Goal: Information Seeking & Learning: Learn about a topic

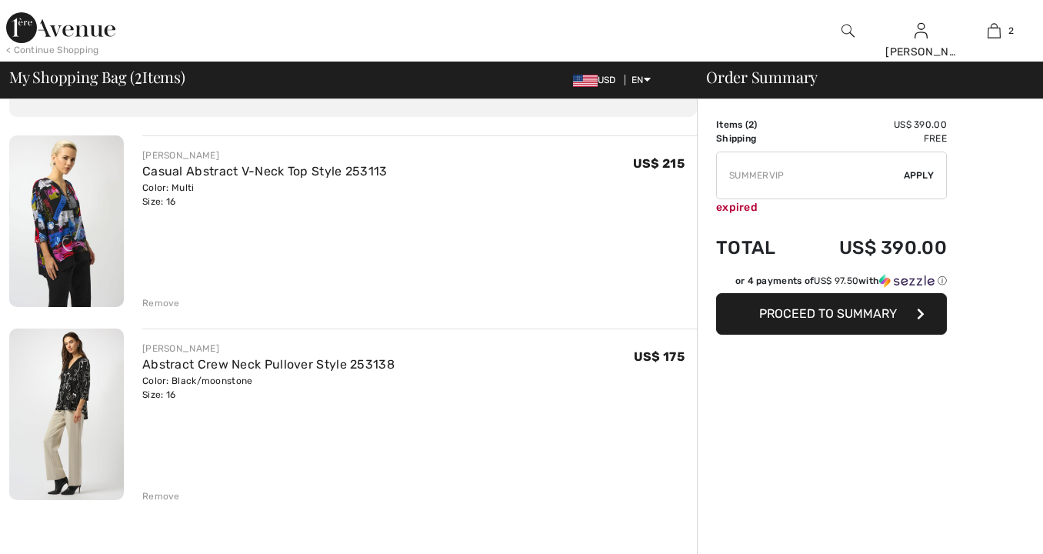
scroll to position [122, 0]
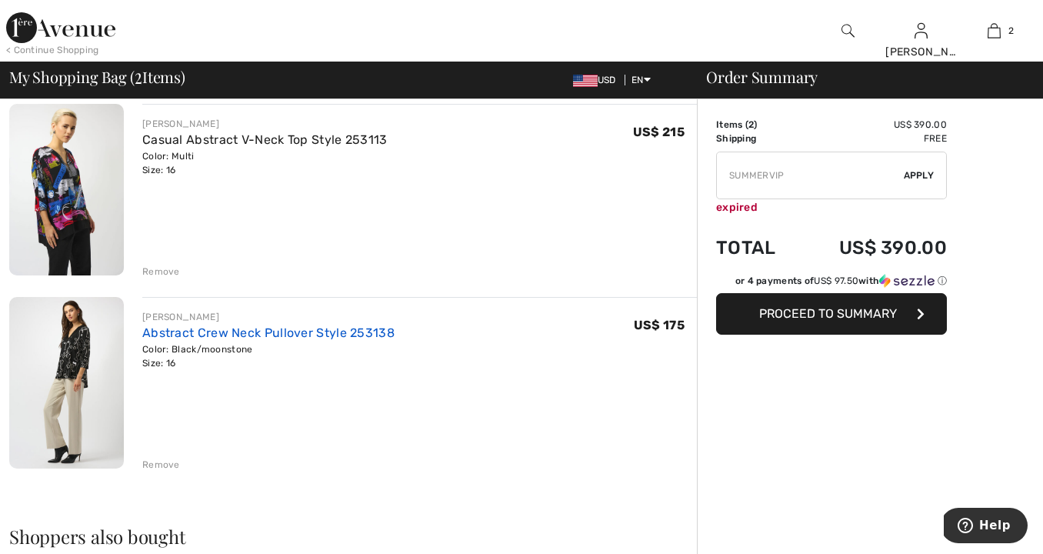
click at [236, 332] on link "Abstract Crew Neck Pullover Style 253138" at bounding box center [268, 332] width 252 height 15
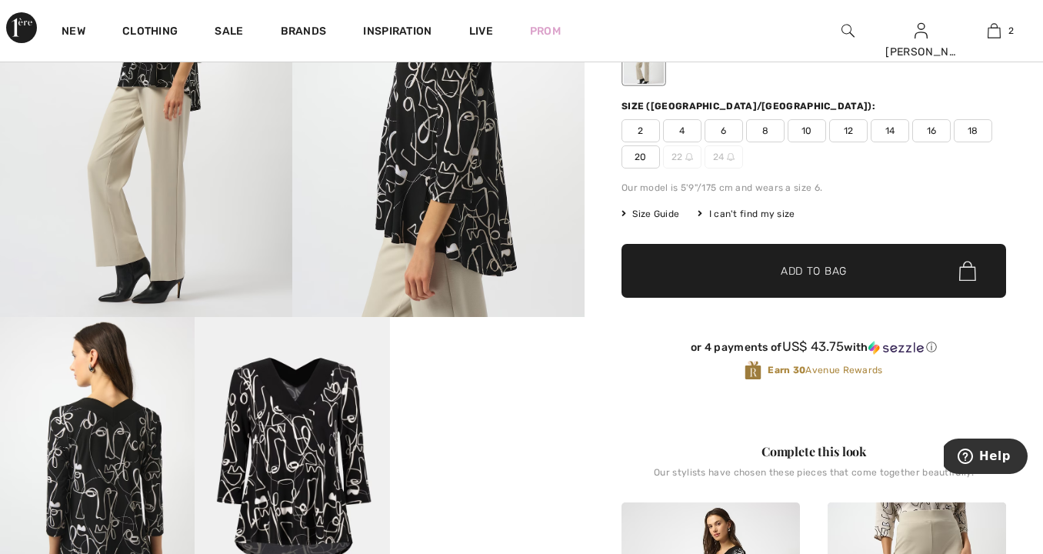
scroll to position [247, 0]
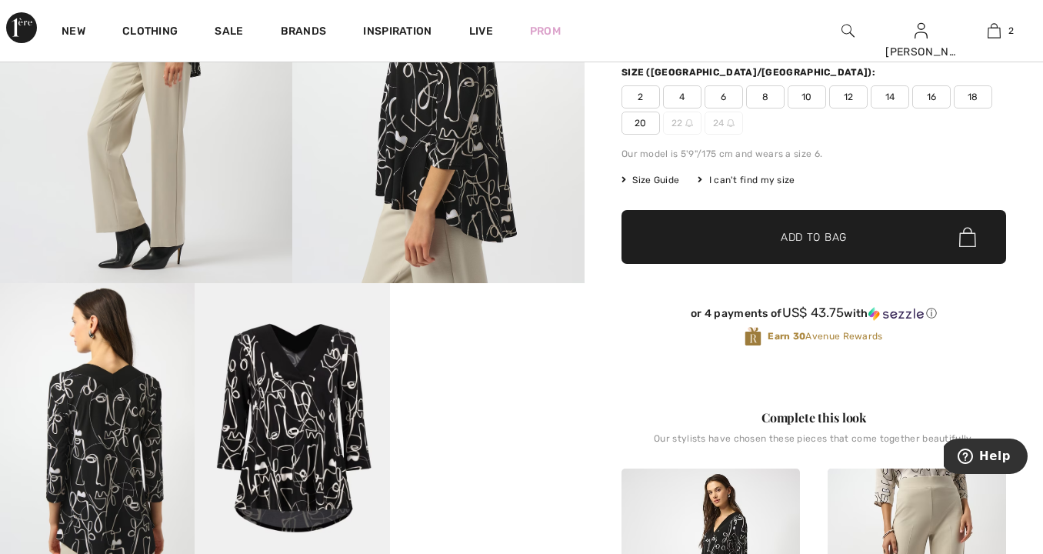
click at [482, 380] on video "Your browser does not support the video tag." at bounding box center [487, 332] width 195 height 98
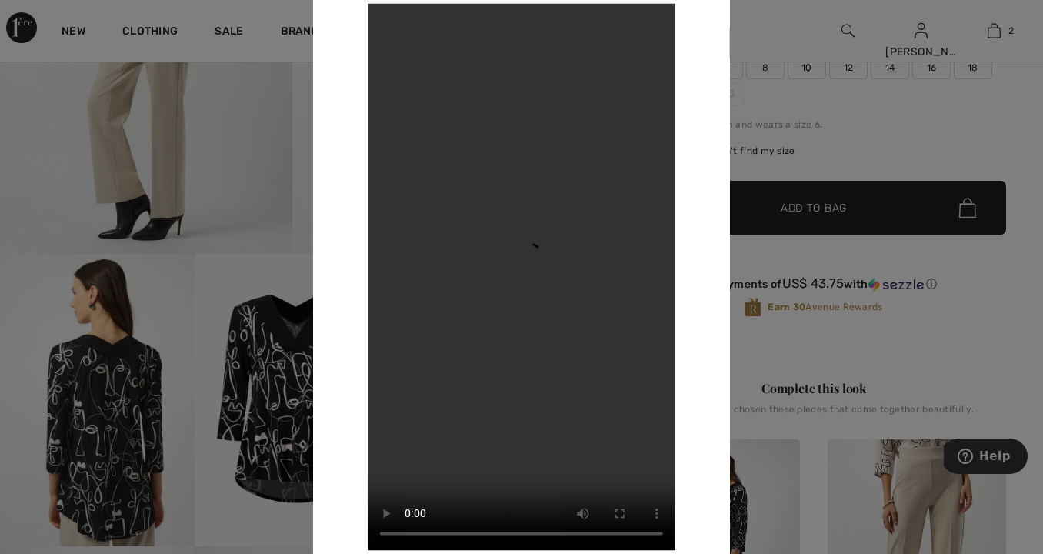
scroll to position [279, 0]
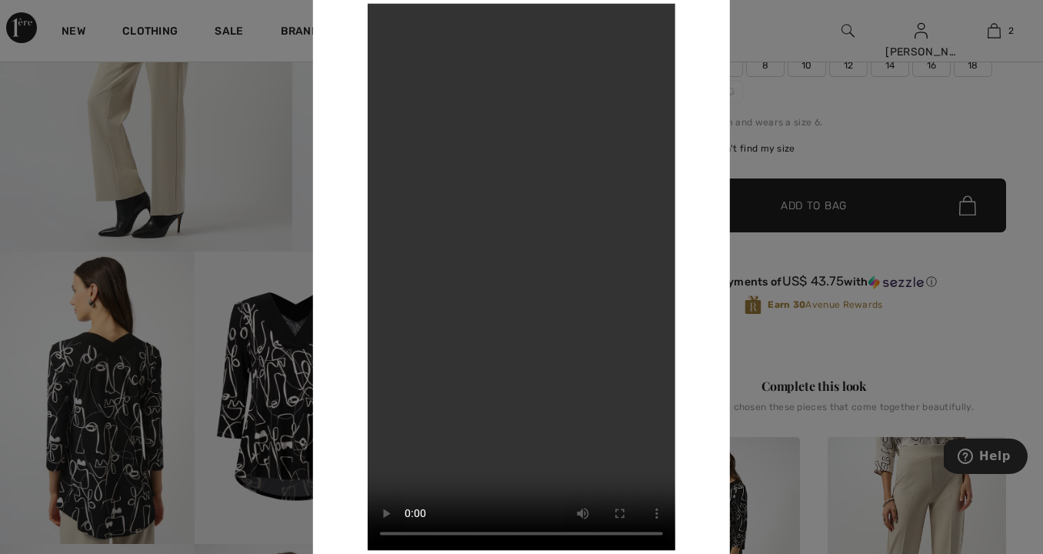
click at [388, 22] on video "Your browser does not support the video tag." at bounding box center [522, 276] width 308 height 547
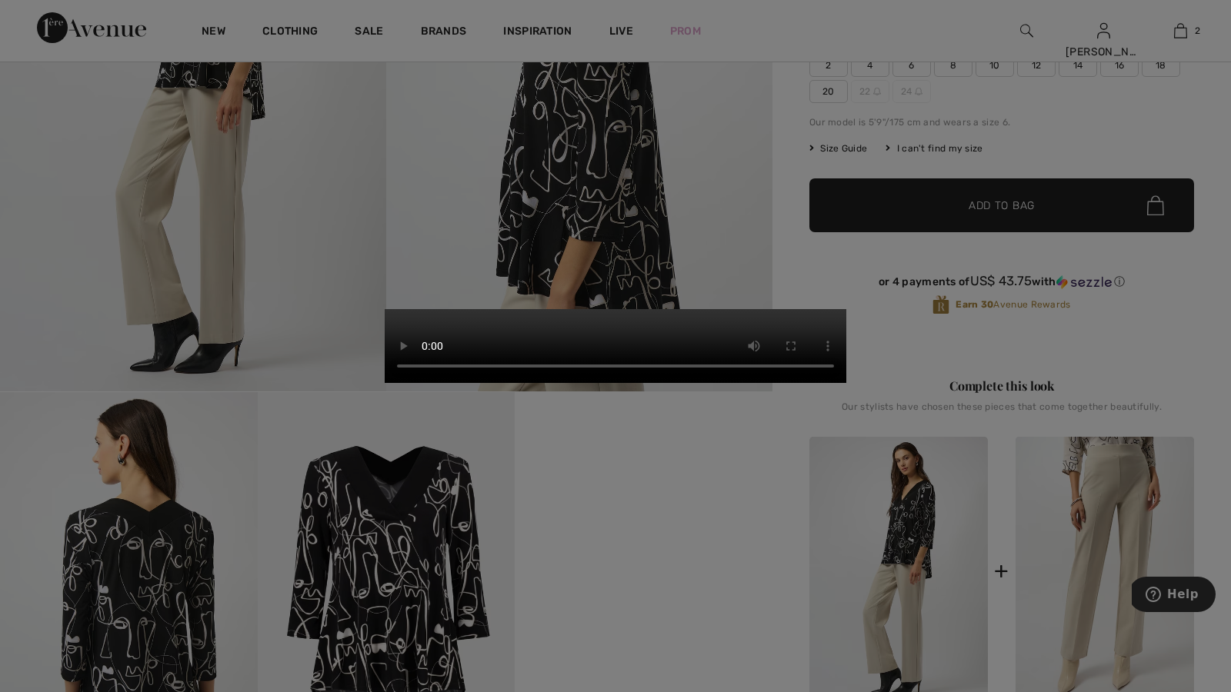
click at [846, 309] on video "Your browser does not support the video tag." at bounding box center [616, 346] width 462 height 74
click at [385, 309] on video "Your browser does not support the video tag." at bounding box center [616, 346] width 462 height 74
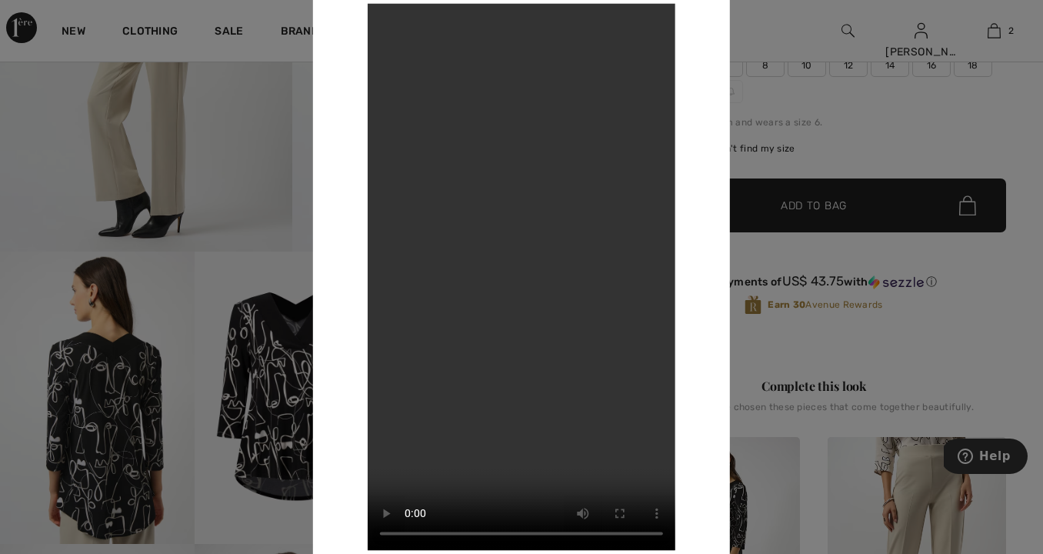
click at [849, 141] on div at bounding box center [521, 277] width 1043 height 554
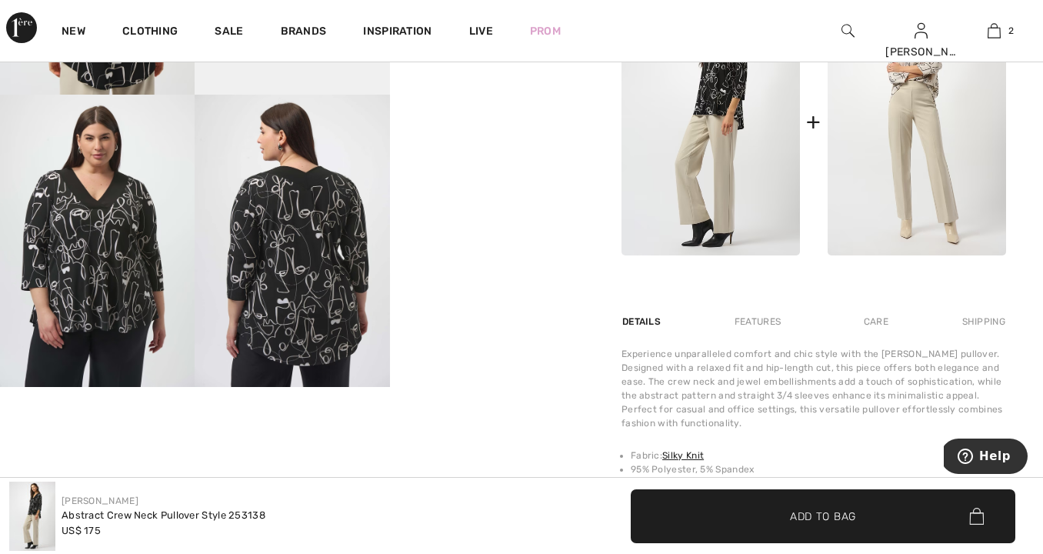
scroll to position [731, 0]
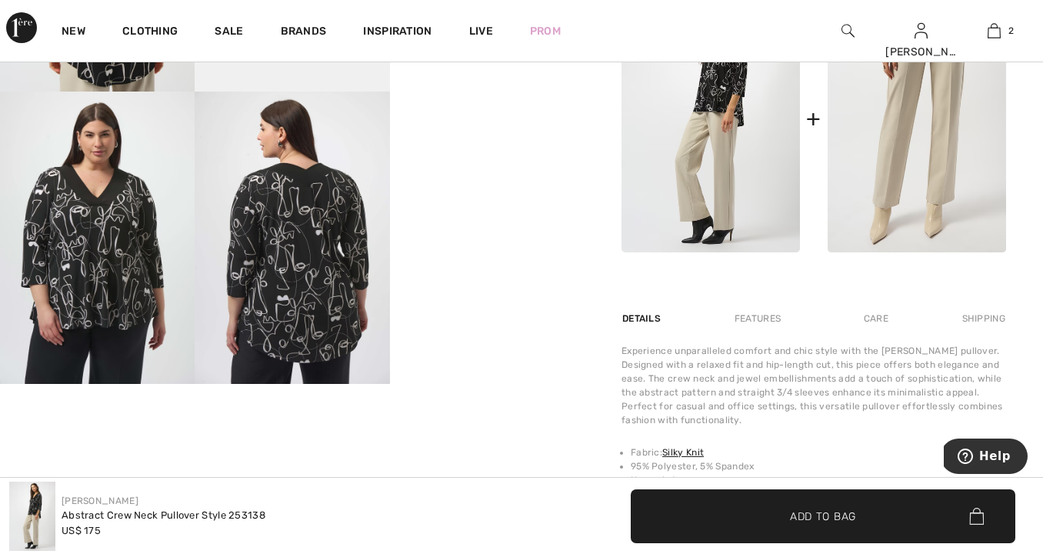
click at [135, 249] on img at bounding box center [97, 238] width 195 height 292
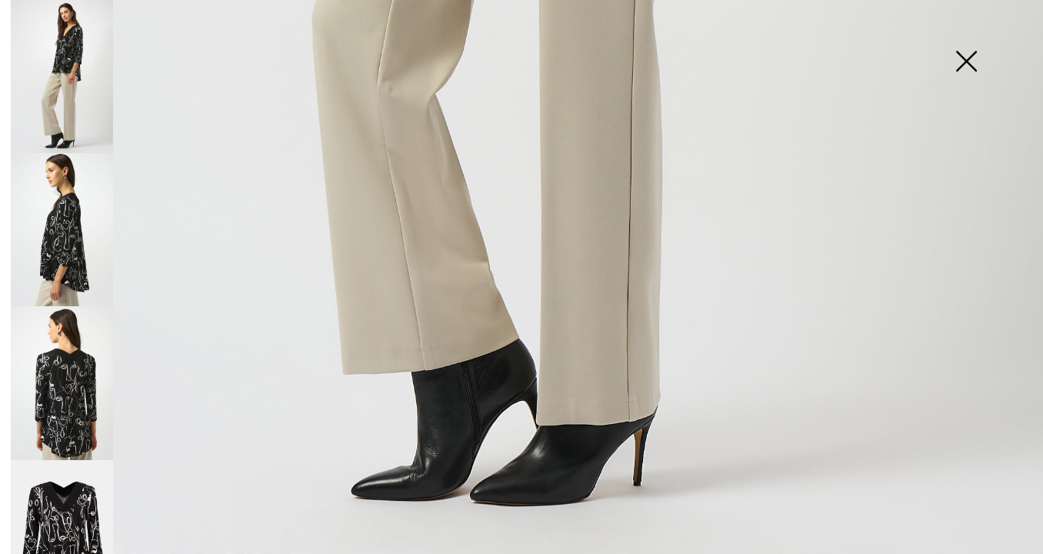
scroll to position [1009, 0]
drag, startPoint x: 971, startPoint y: 51, endPoint x: 969, endPoint y: 58, distance: 8.0
click at [971, 52] on img at bounding box center [966, 62] width 77 height 79
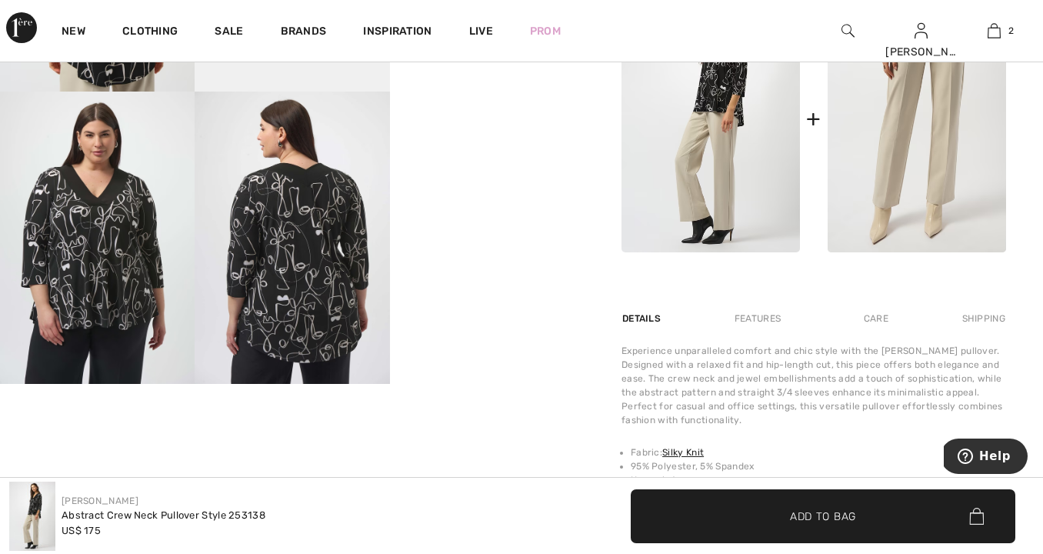
click at [119, 295] on img at bounding box center [97, 238] width 195 height 292
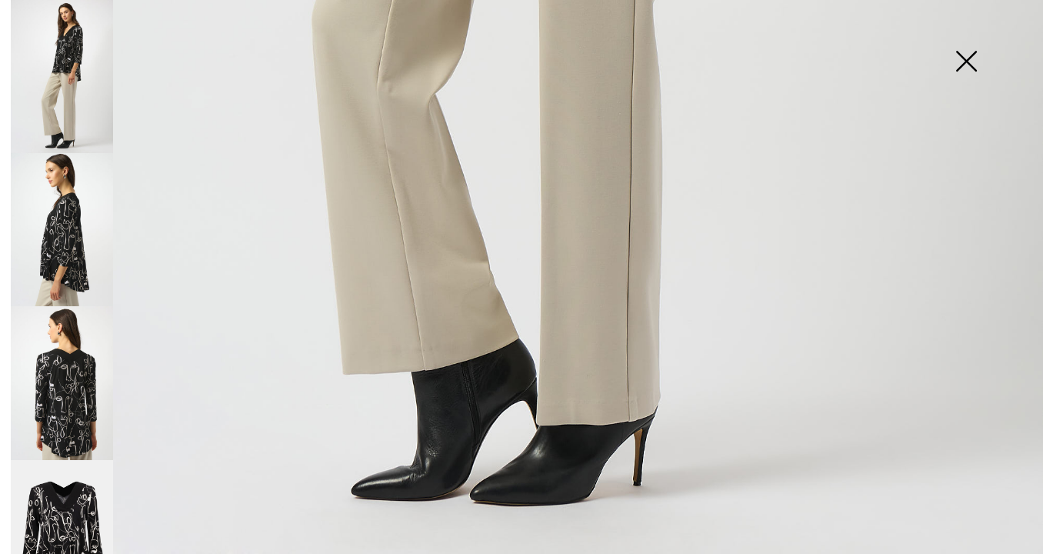
drag, startPoint x: 963, startPoint y: 58, endPoint x: 954, endPoint y: 66, distance: 12.0
click at [963, 59] on img at bounding box center [966, 62] width 77 height 79
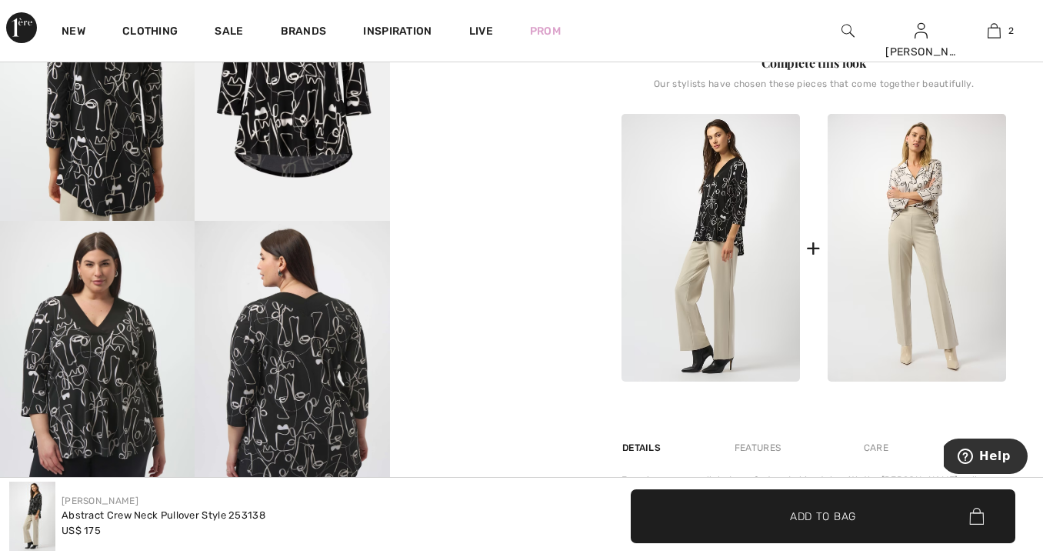
scroll to position [584, 0]
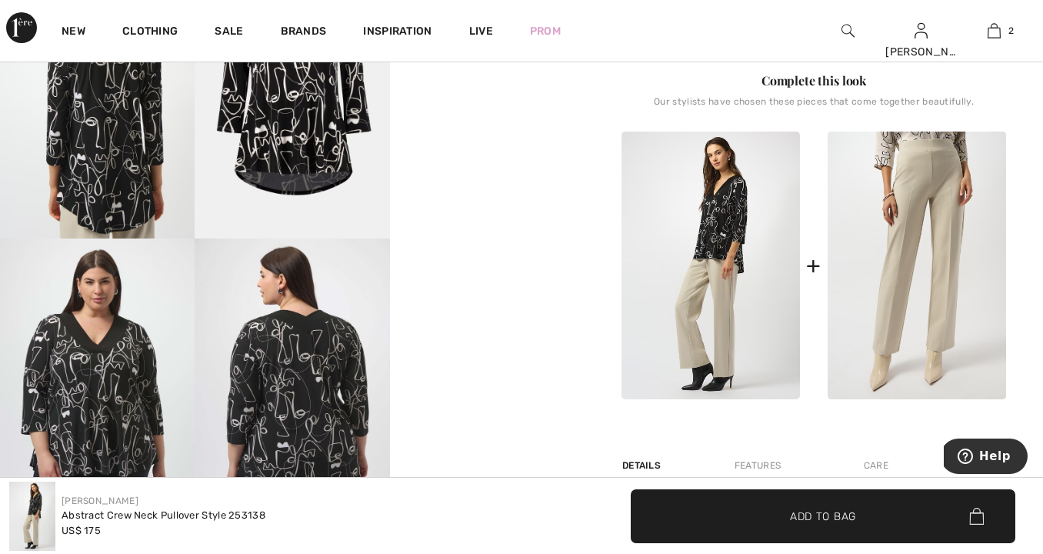
click at [97, 351] on img at bounding box center [97, 385] width 195 height 292
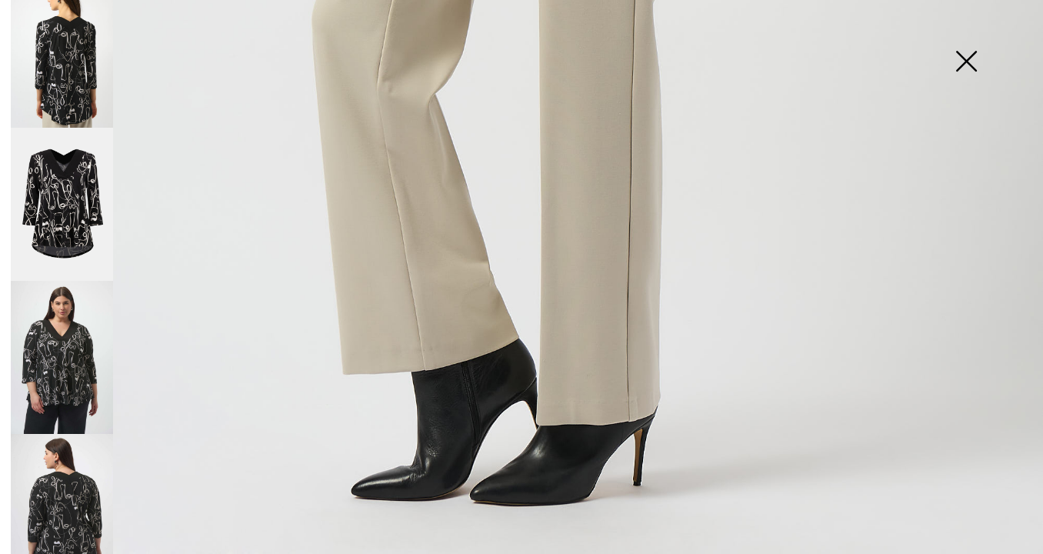
scroll to position [332, 0]
click at [35, 316] on img at bounding box center [62, 358] width 102 height 153
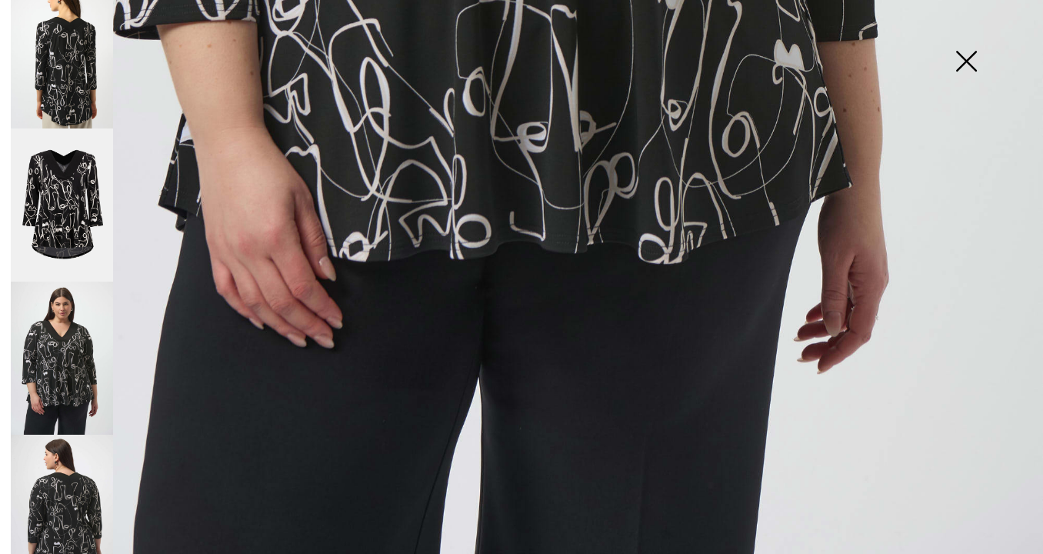
scroll to position [1009, 0]
click at [85, 457] on img at bounding box center [62, 511] width 102 height 153
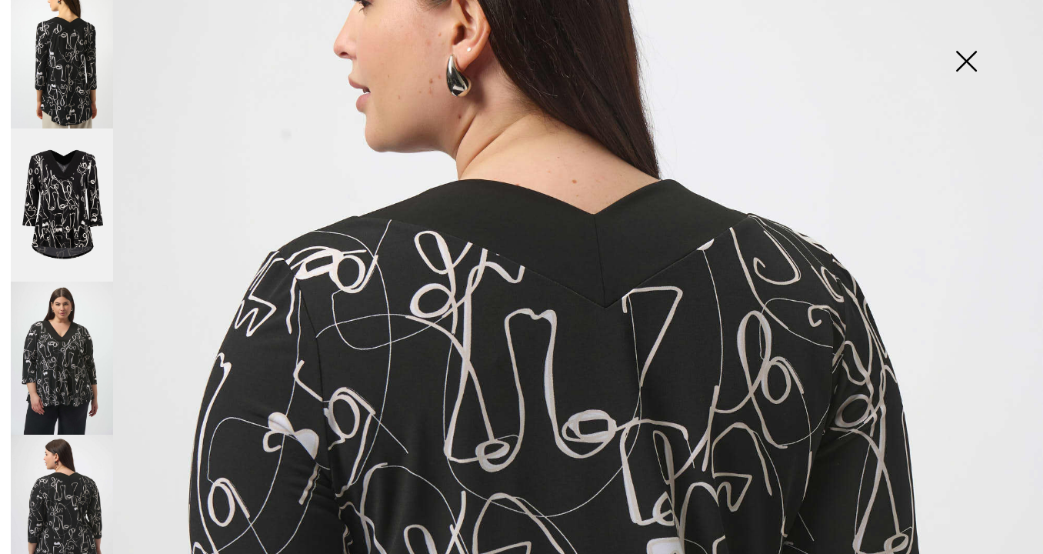
scroll to position [171, 0]
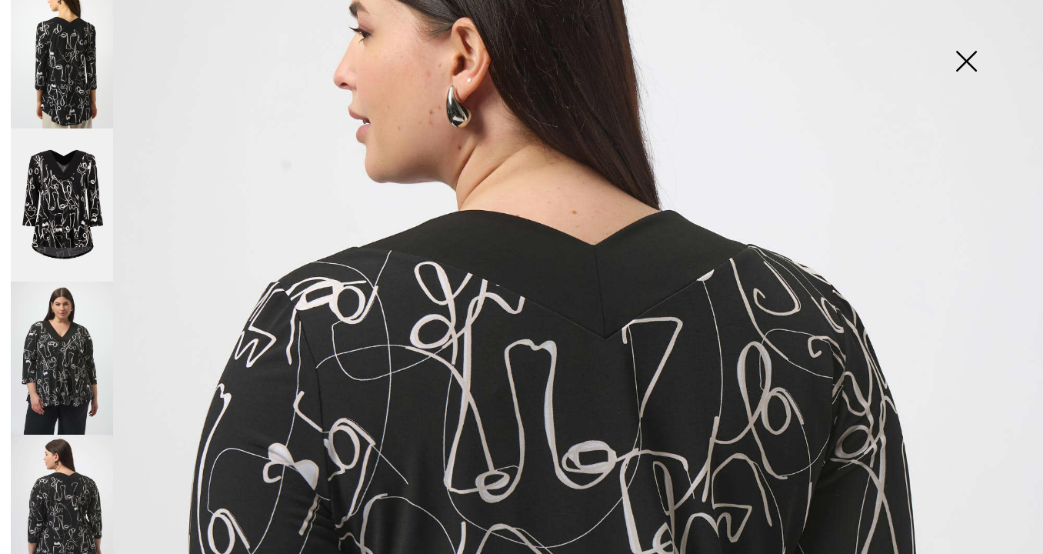
click at [969, 58] on img at bounding box center [966, 62] width 77 height 79
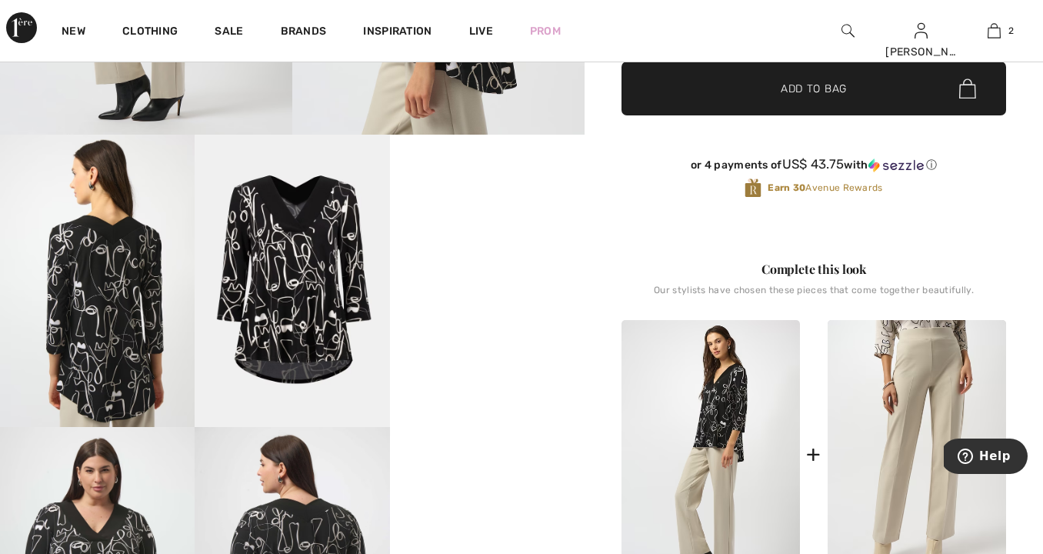
scroll to position [405, 0]
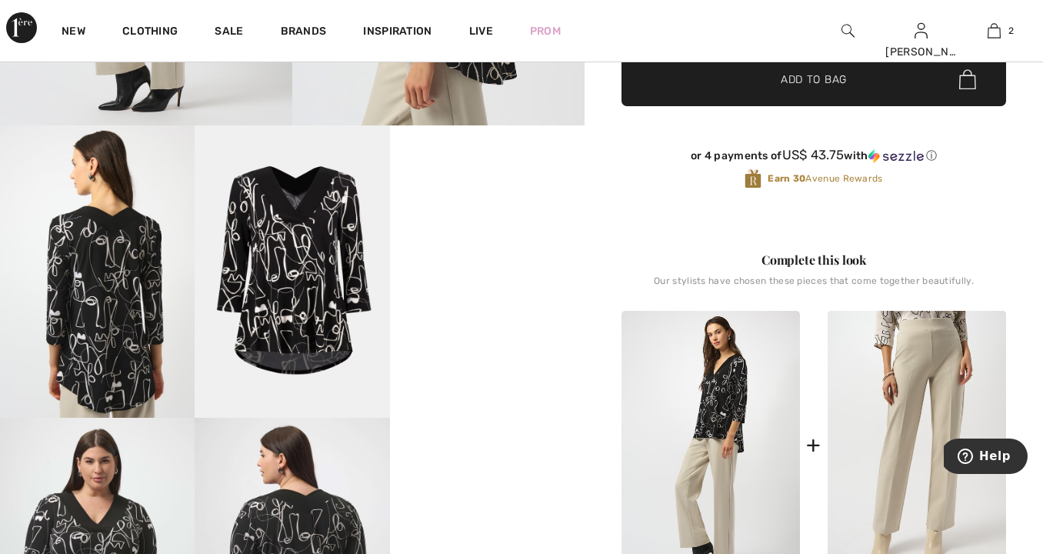
click at [485, 223] on video "Your browser does not support the video tag." at bounding box center [487, 174] width 195 height 98
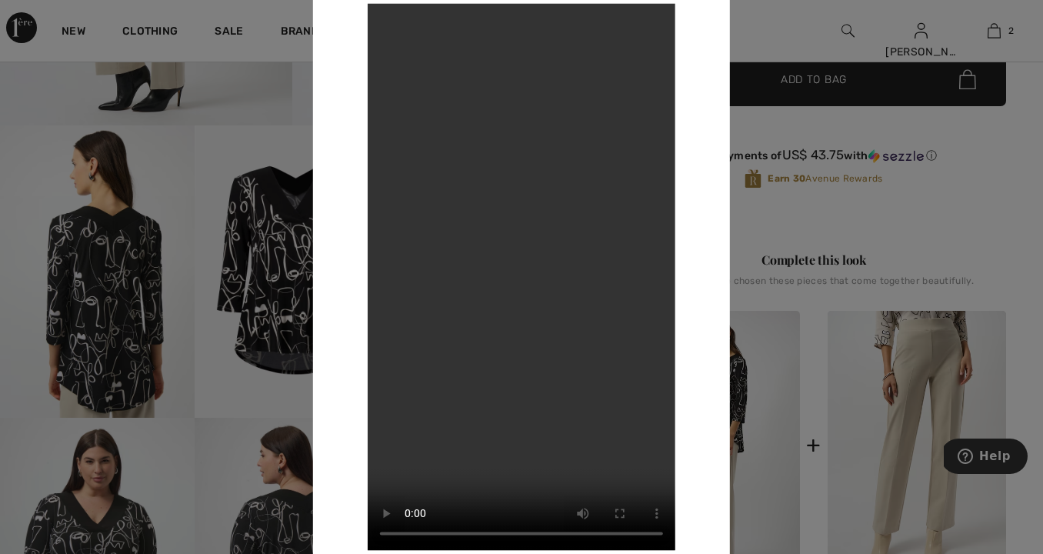
click at [98, 284] on div at bounding box center [521, 277] width 1043 height 554
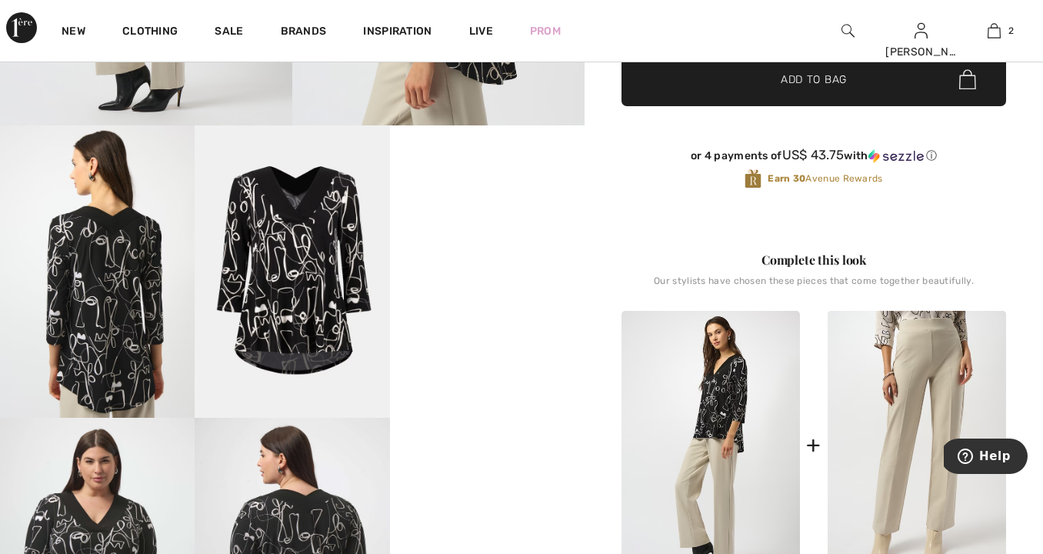
click at [99, 277] on img at bounding box center [97, 271] width 195 height 292
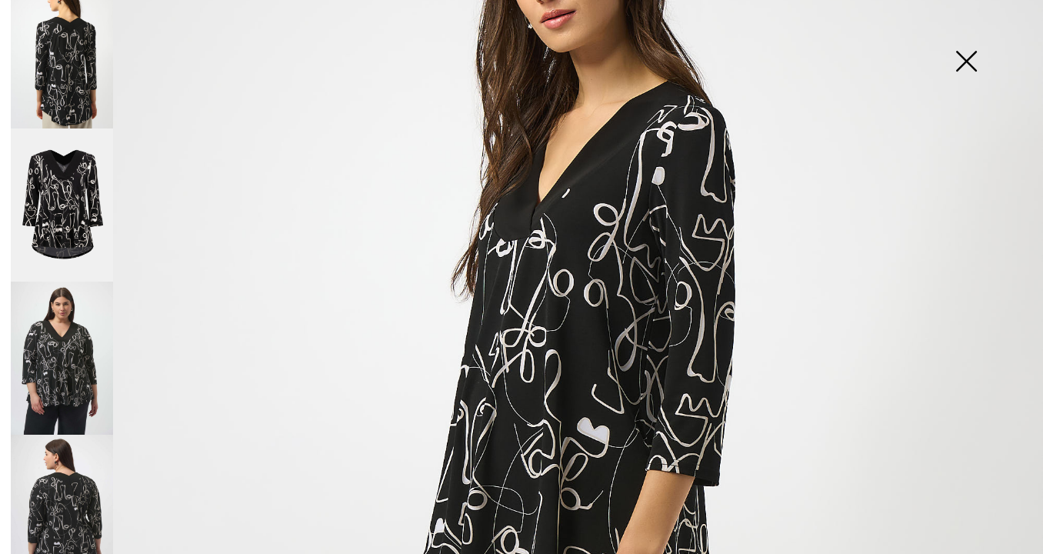
click at [67, 60] on img at bounding box center [62, 51] width 102 height 153
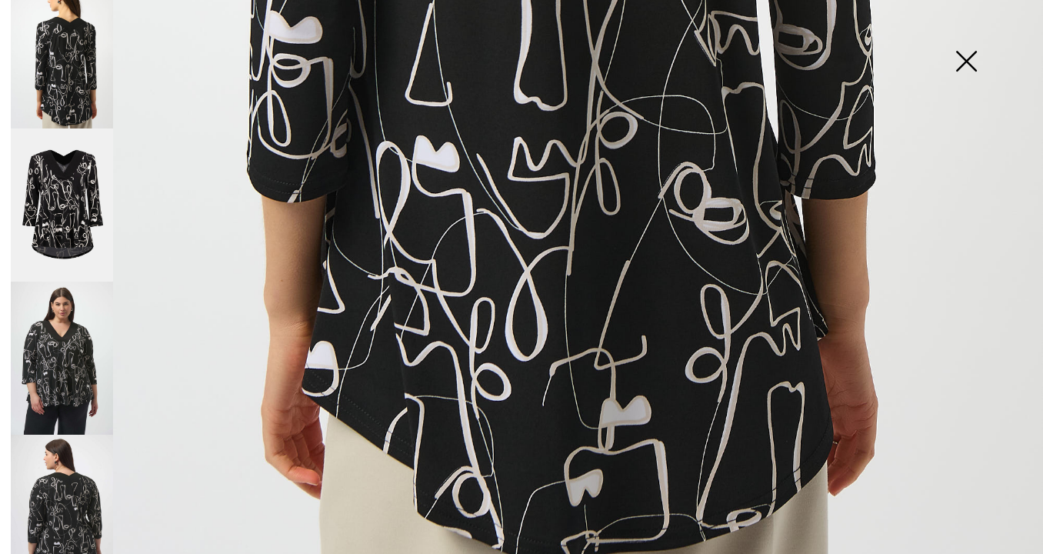
scroll to position [978, 0]
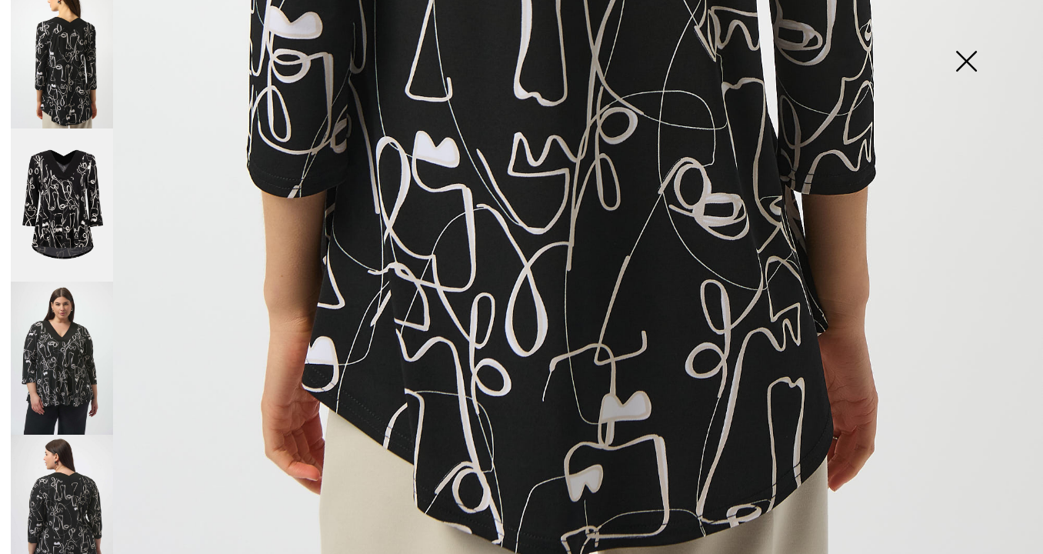
click at [967, 64] on img at bounding box center [966, 62] width 77 height 79
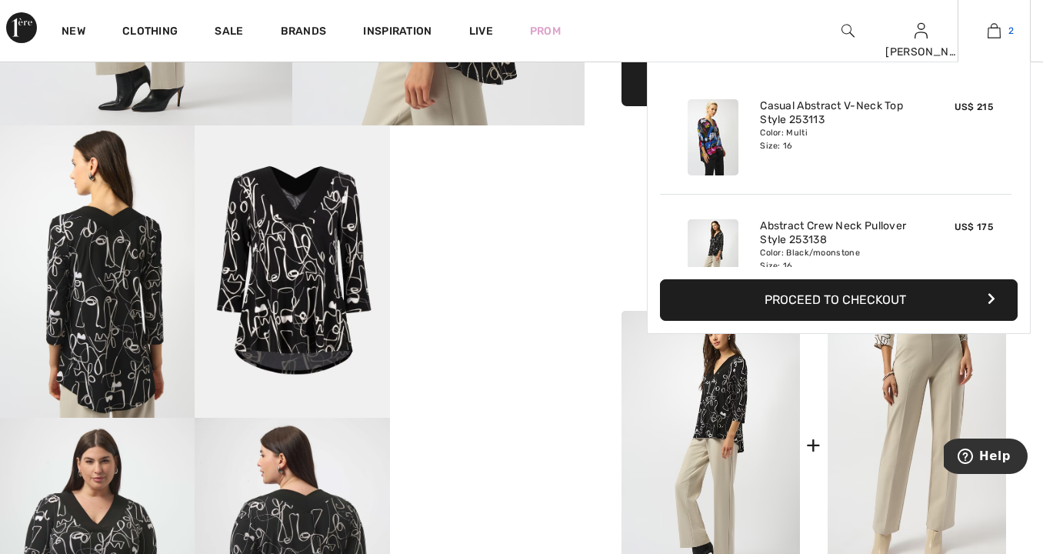
click at [993, 26] on img at bounding box center [994, 31] width 13 height 18
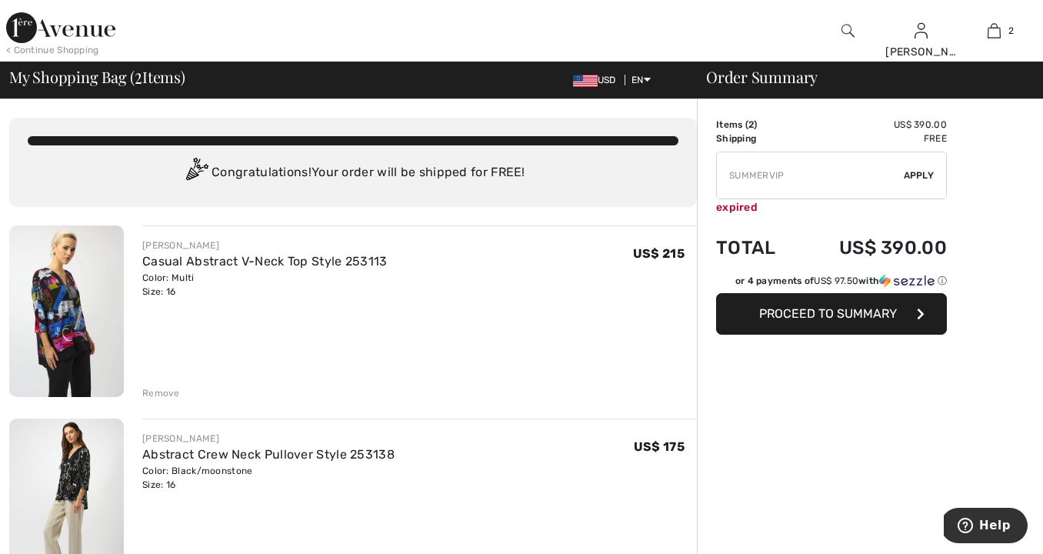
drag, startPoint x: 52, startPoint y: 18, endPoint x: 110, endPoint y: 87, distance: 90.0
click at [52, 18] on img at bounding box center [60, 27] width 109 height 31
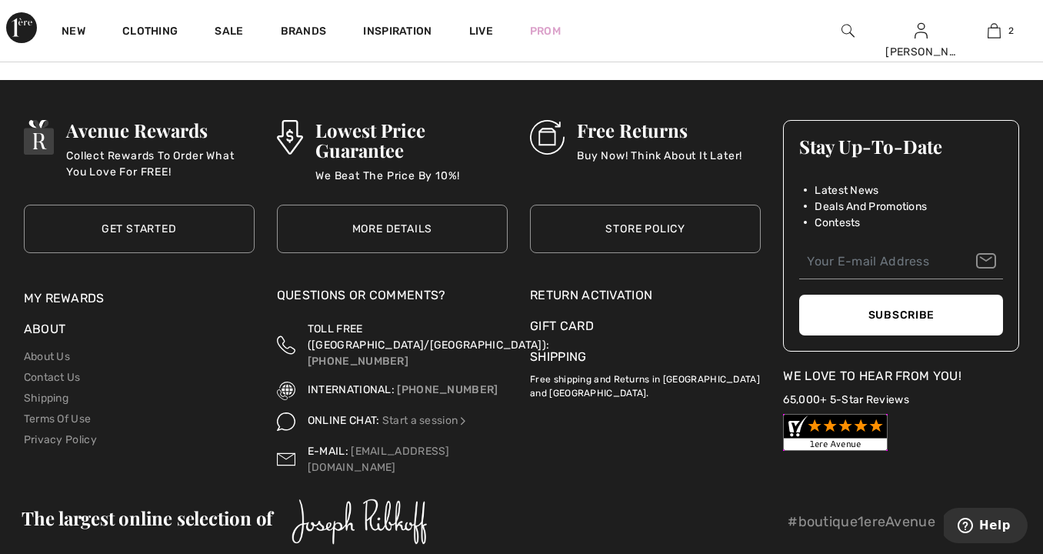
scroll to position [5285, 0]
click at [826, 263] on input "email" at bounding box center [901, 262] width 204 height 35
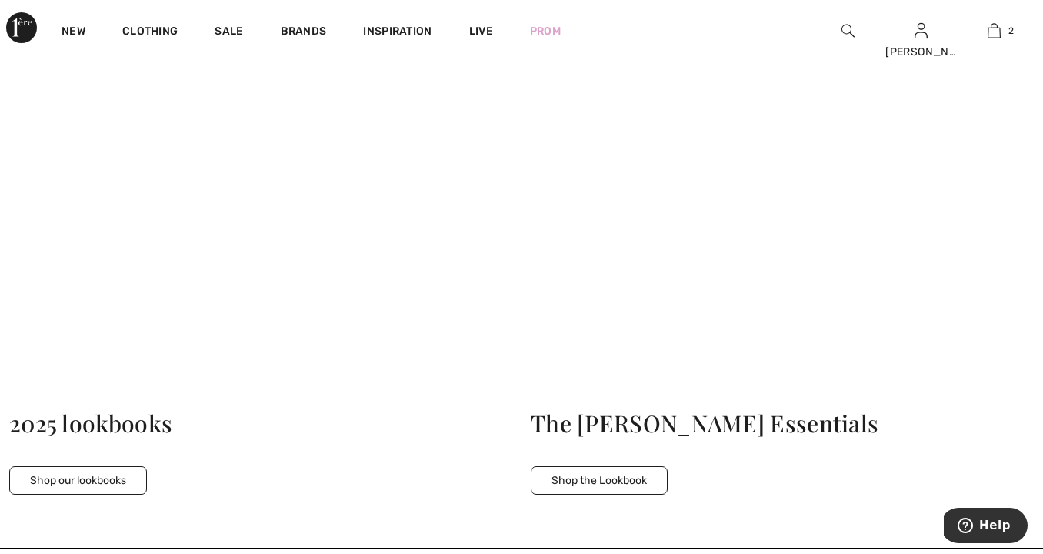
scroll to position [3740, 0]
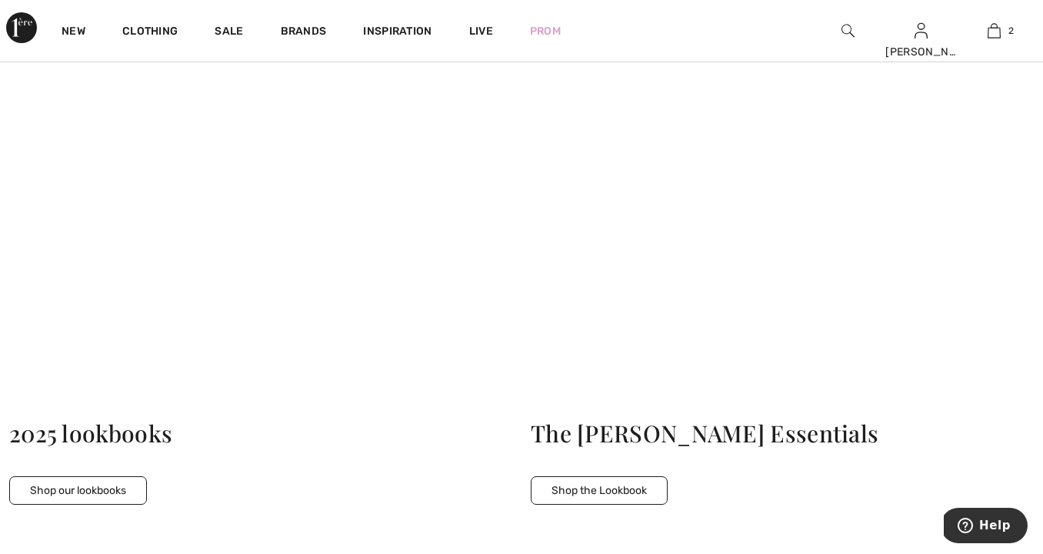
drag, startPoint x: 104, startPoint y: 479, endPoint x: 118, endPoint y: 475, distance: 14.2
click at [105, 478] on button "Shop our lookbooks" at bounding box center [78, 490] width 138 height 28
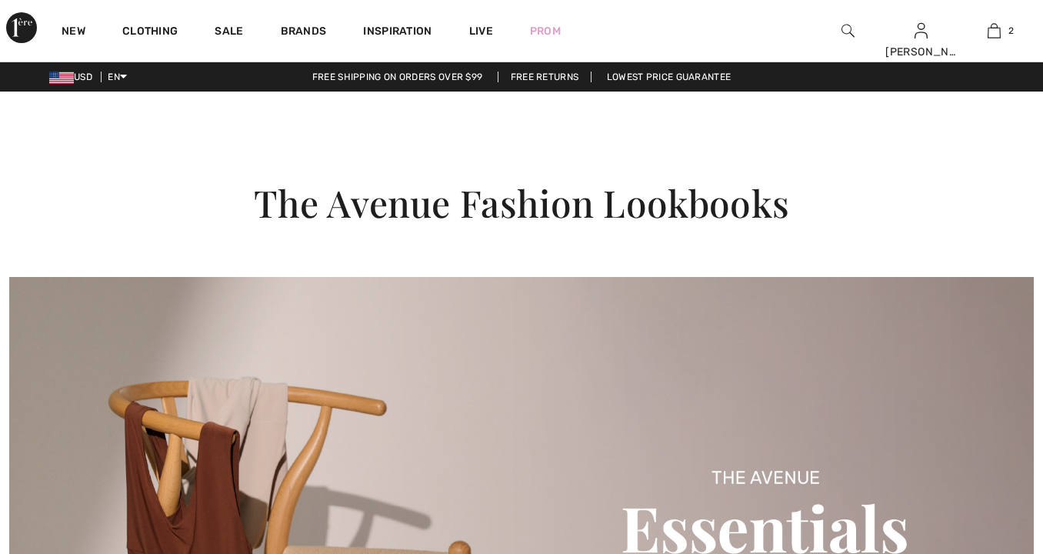
checkbox input "true"
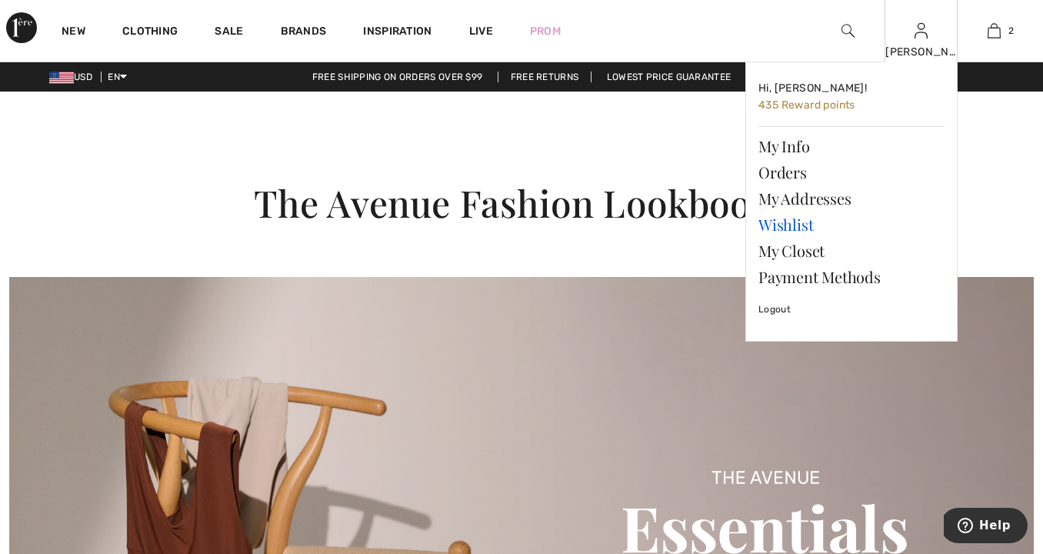
click at [804, 221] on link "Wishlist" at bounding box center [852, 225] width 186 height 26
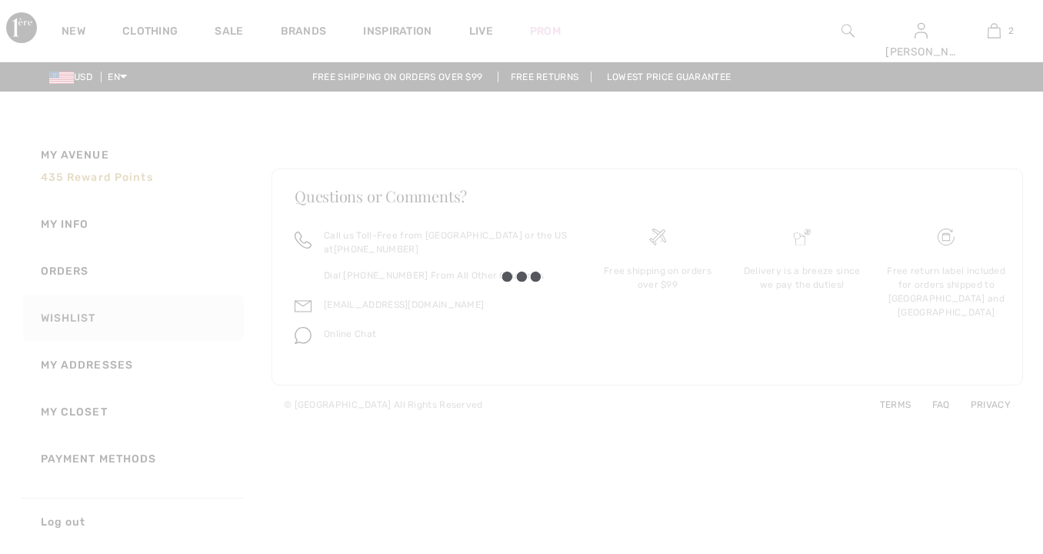
checkbox input "true"
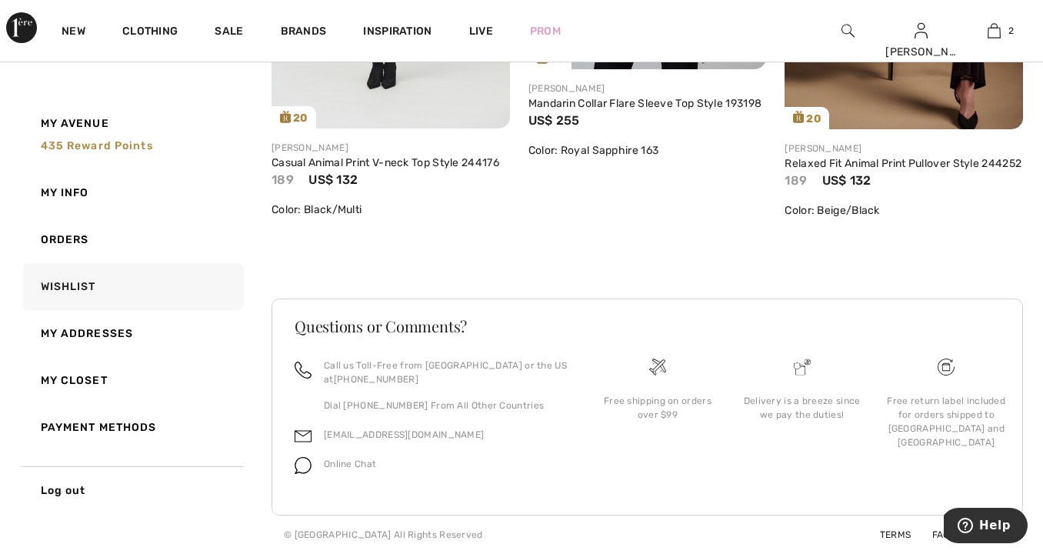
scroll to position [5454, 0]
click at [95, 145] on span "435 Reward points" at bounding box center [97, 145] width 112 height 13
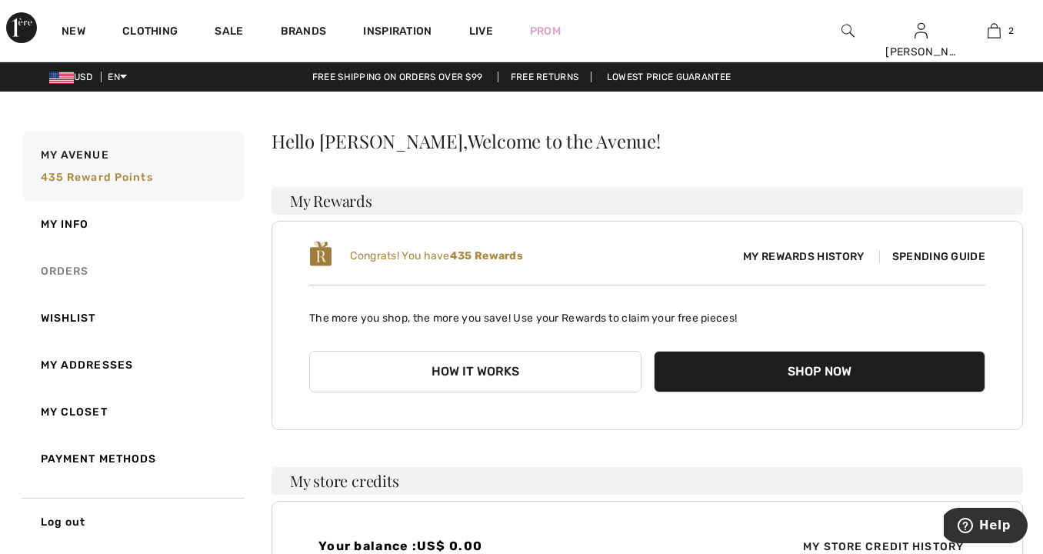
scroll to position [0, 0]
click at [948, 256] on span "Spending Guide" at bounding box center [932, 256] width 106 height 13
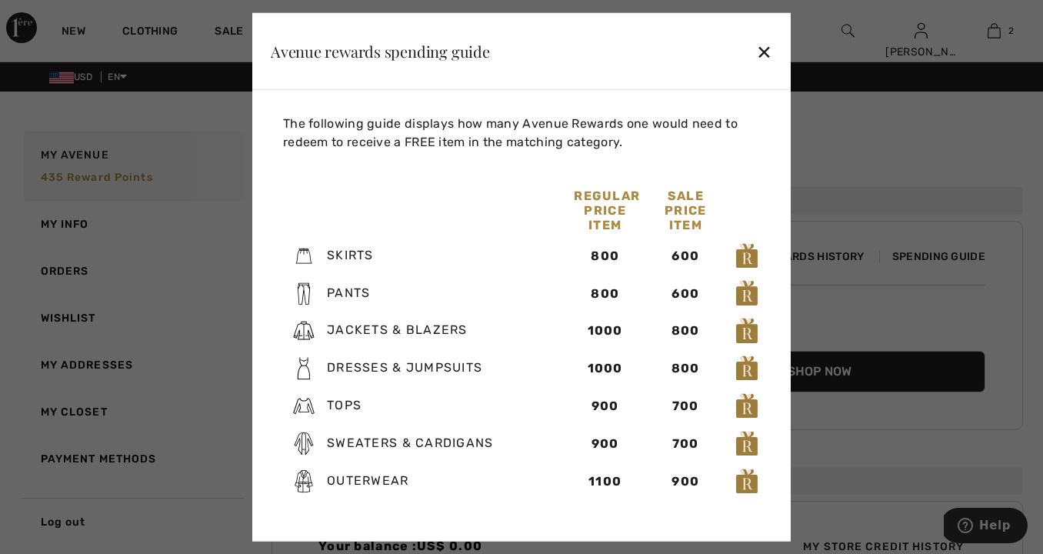
click at [764, 47] on div "✕" at bounding box center [764, 51] width 16 height 32
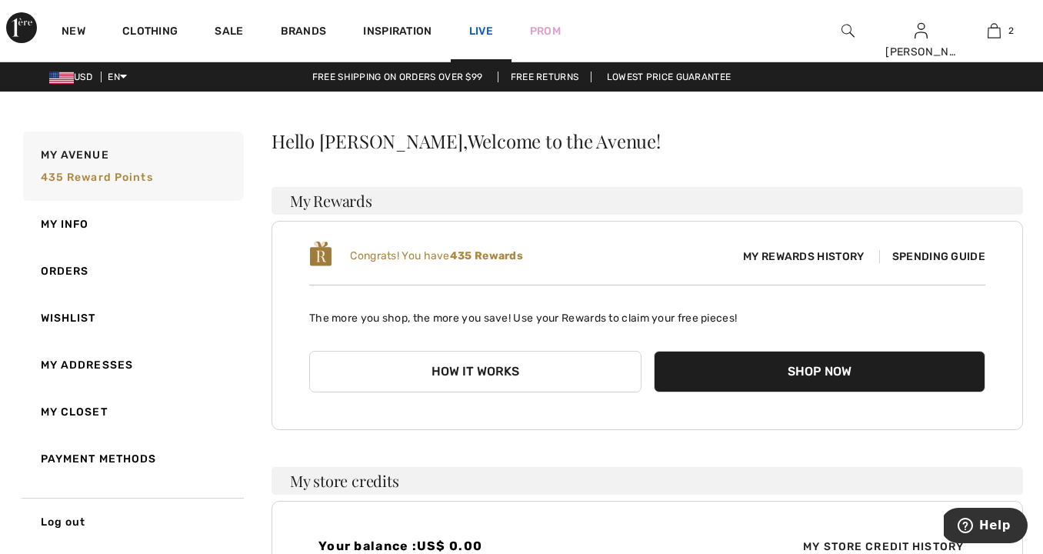
click at [485, 28] on link "Live" at bounding box center [481, 31] width 24 height 16
